Goal: Navigation & Orientation: Find specific page/section

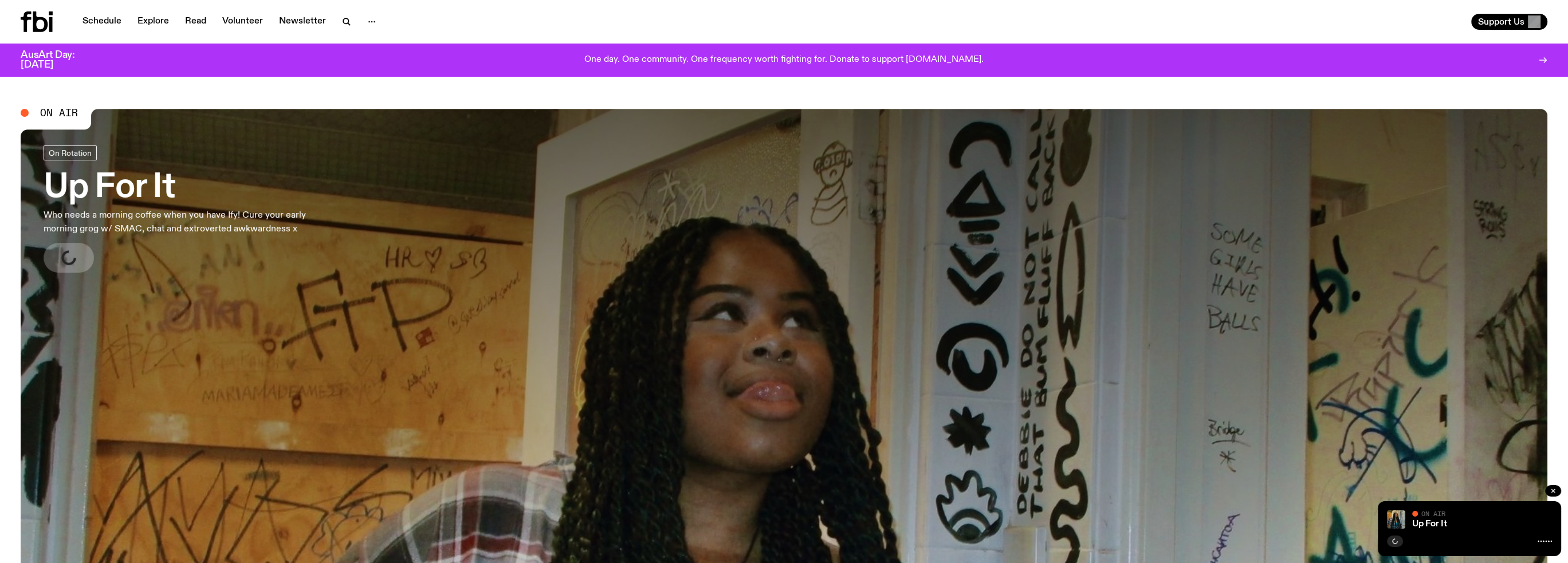
click at [113, 175] on h3 "Up For It" at bounding box center [190, 188] width 294 height 32
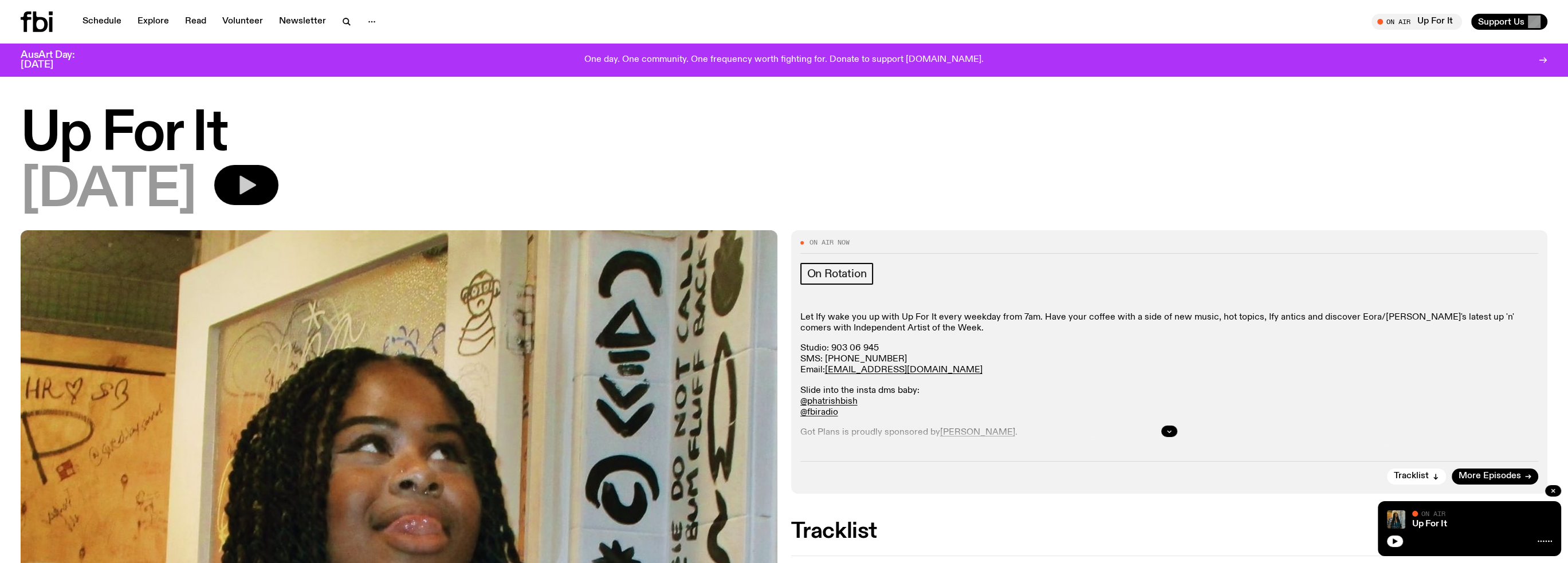
click at [263, 196] on button "button" at bounding box center [246, 185] width 64 height 40
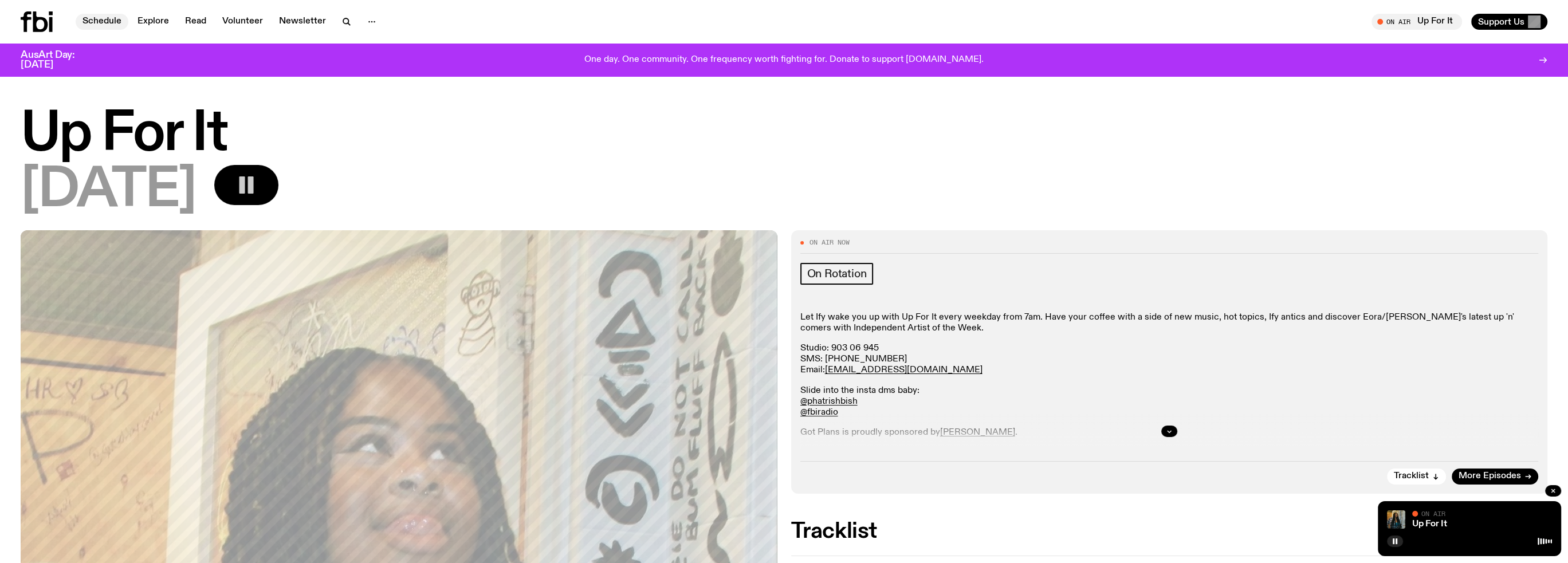
click at [101, 29] on link "Schedule" at bounding box center [101, 21] width 52 height 16
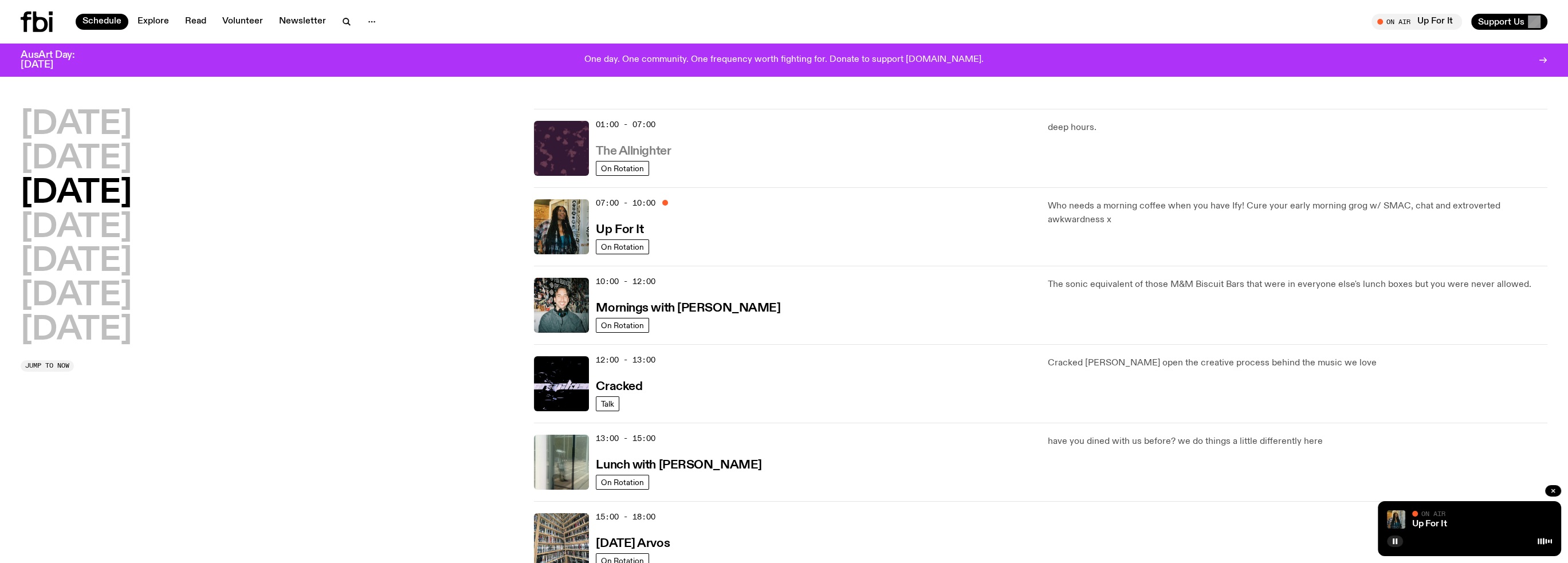
click at [668, 148] on h3 "The Allnighter" at bounding box center [633, 151] width 75 height 12
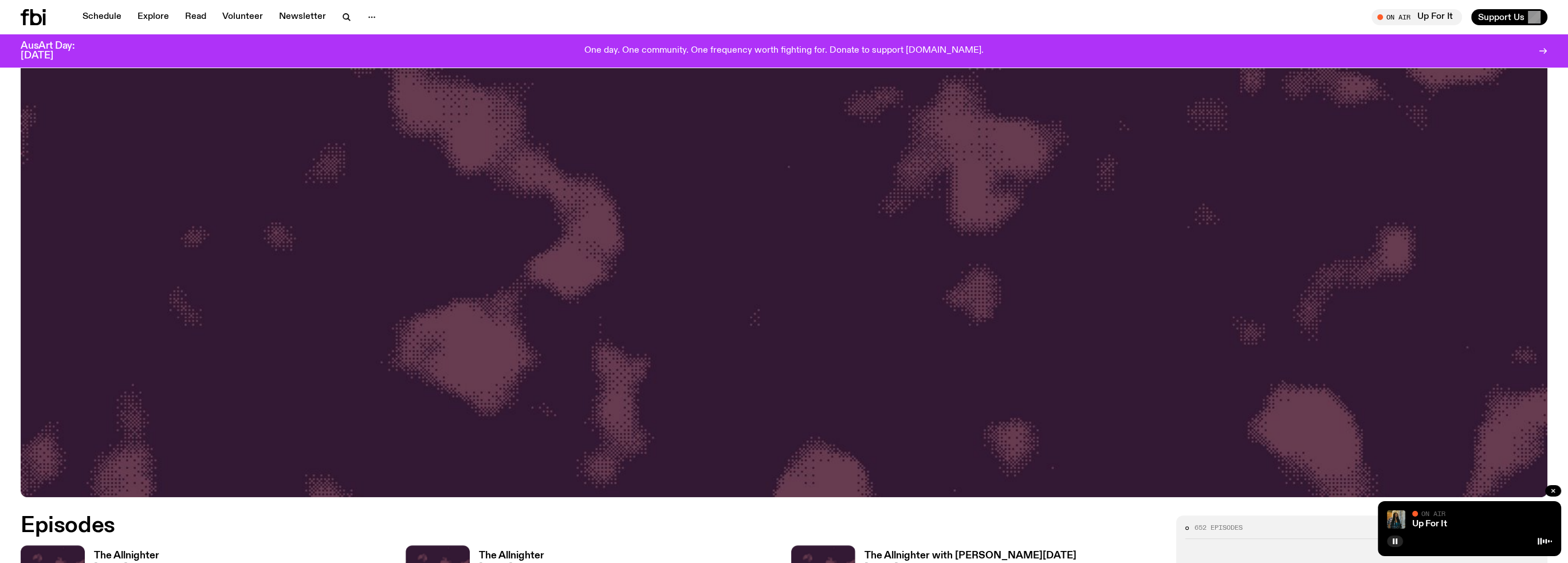
scroll to position [852, 0]
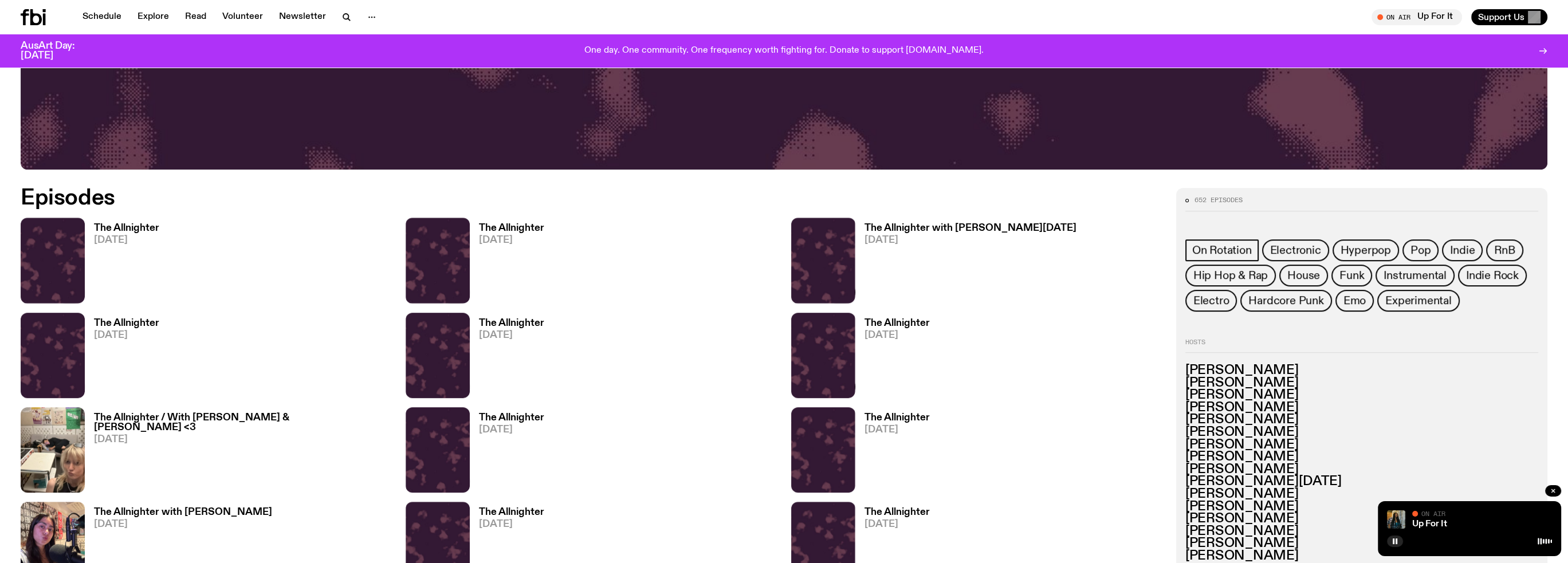
click at [115, 231] on h3 "The Allnighter" at bounding box center [127, 228] width 65 height 10
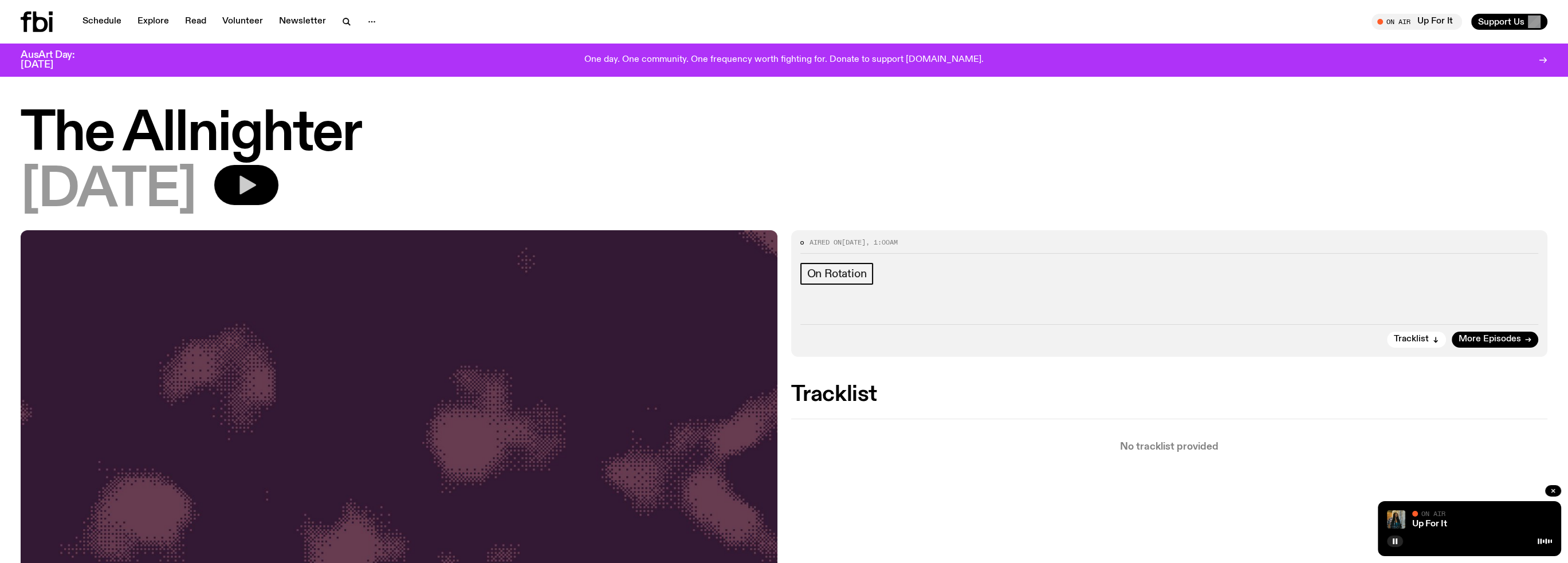
click at [245, 186] on button "button" at bounding box center [246, 185] width 64 height 40
